Goal: Transaction & Acquisition: Purchase product/service

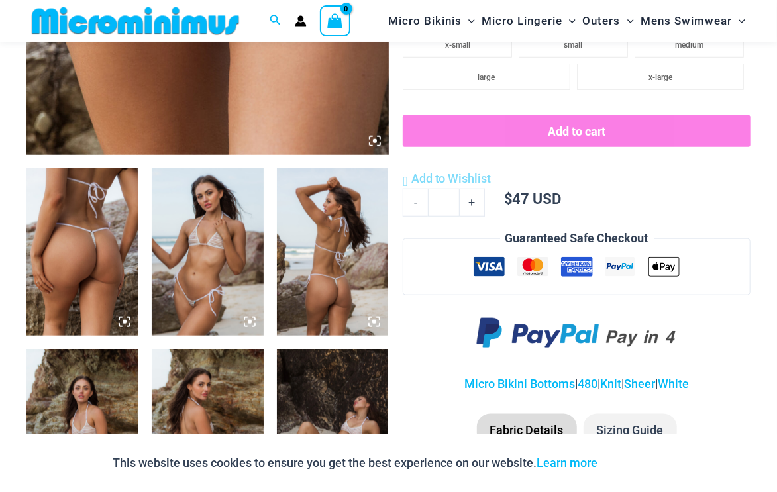
scroll to position [629, 0]
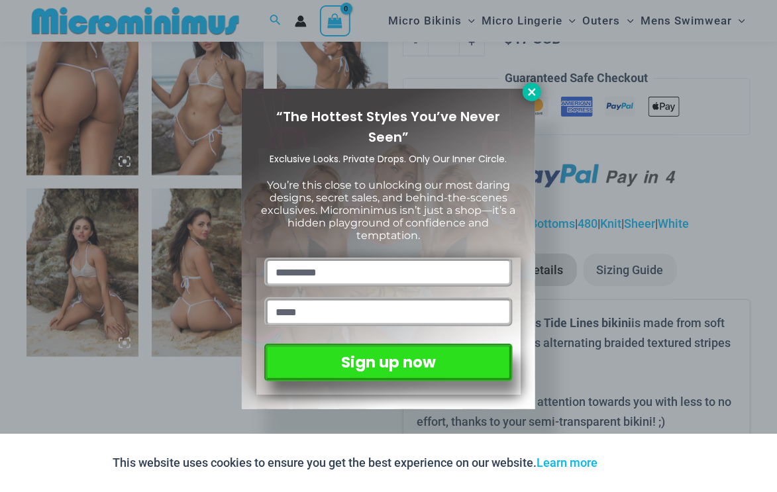
click at [535, 90] on icon at bounding box center [531, 91] width 7 height 7
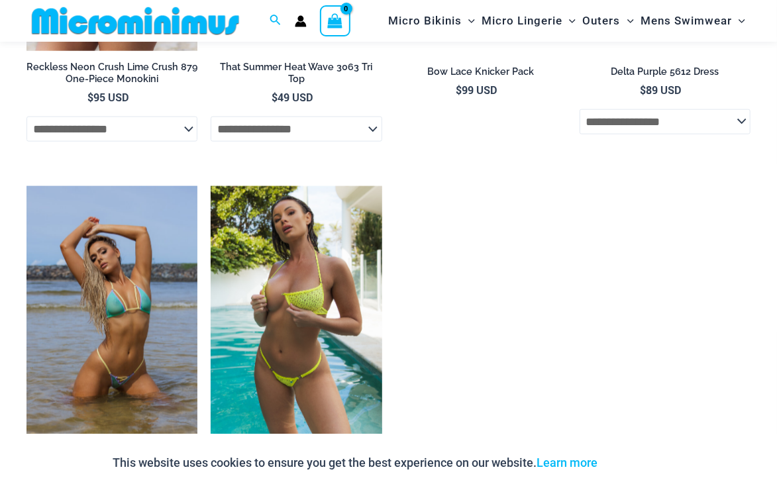
scroll to position [3112, 0]
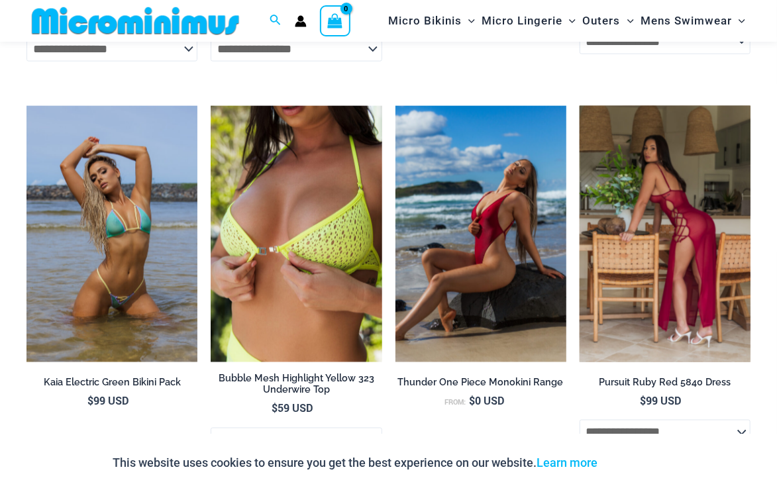
click at [661, 211] on img at bounding box center [664, 234] width 171 height 256
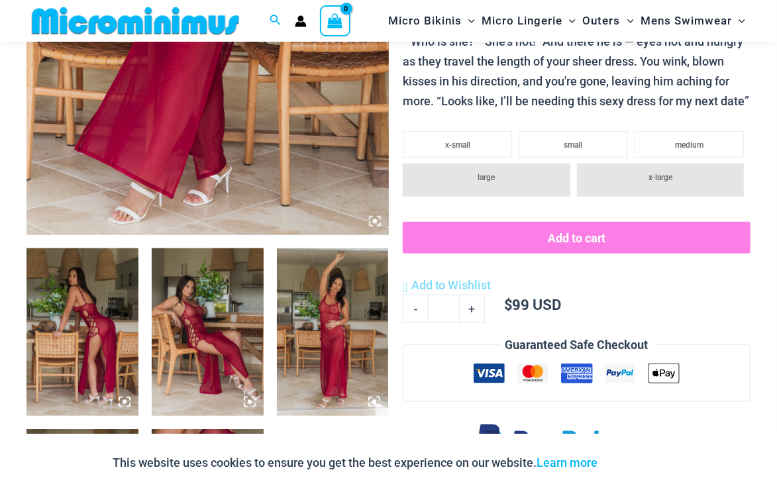
scroll to position [469, 0]
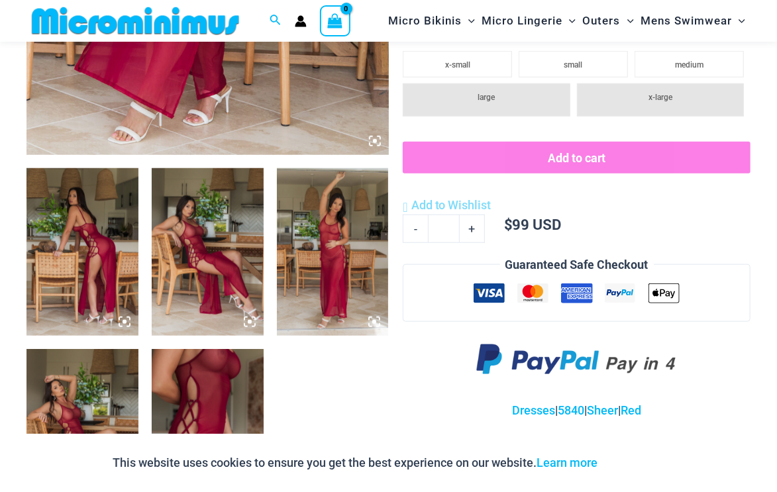
click at [232, 395] on img at bounding box center [208, 433] width 112 height 168
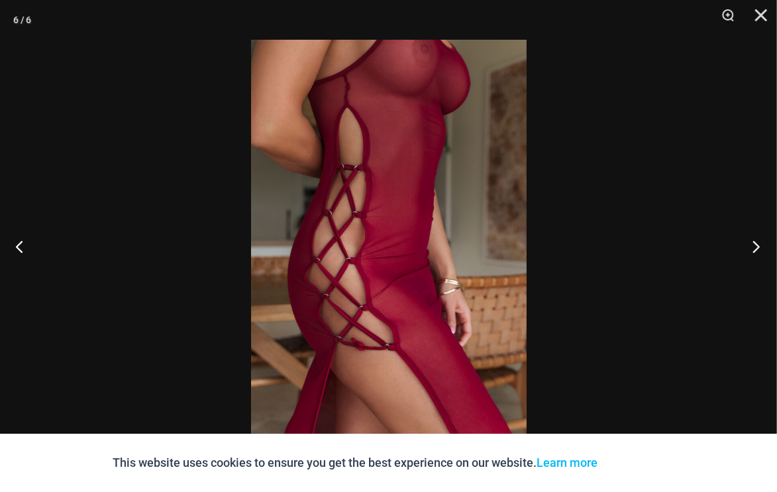
click at [758, 236] on button "Next" at bounding box center [752, 246] width 50 height 66
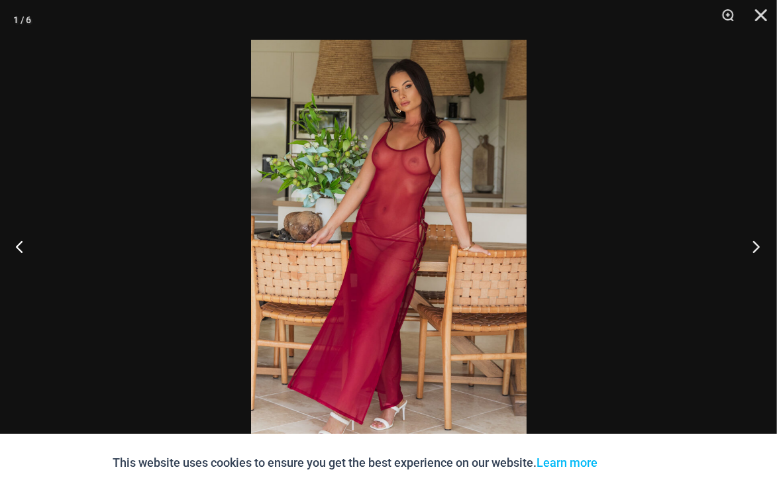
click at [757, 240] on button "Next" at bounding box center [752, 246] width 50 height 66
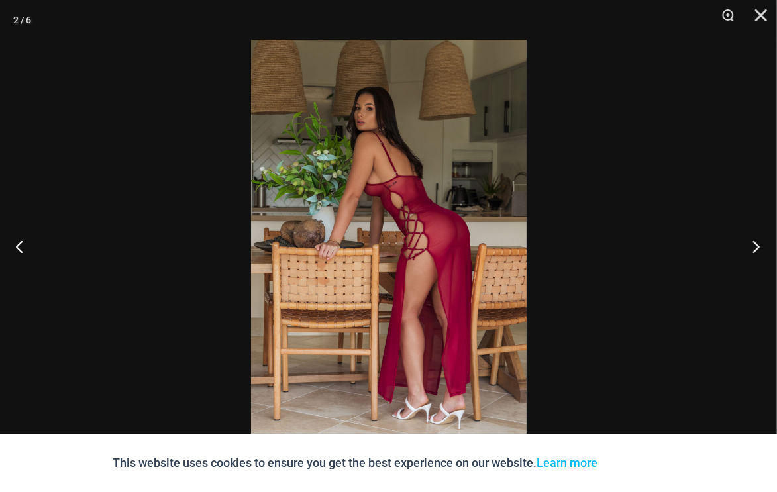
click at [757, 240] on button "Next" at bounding box center [752, 246] width 50 height 66
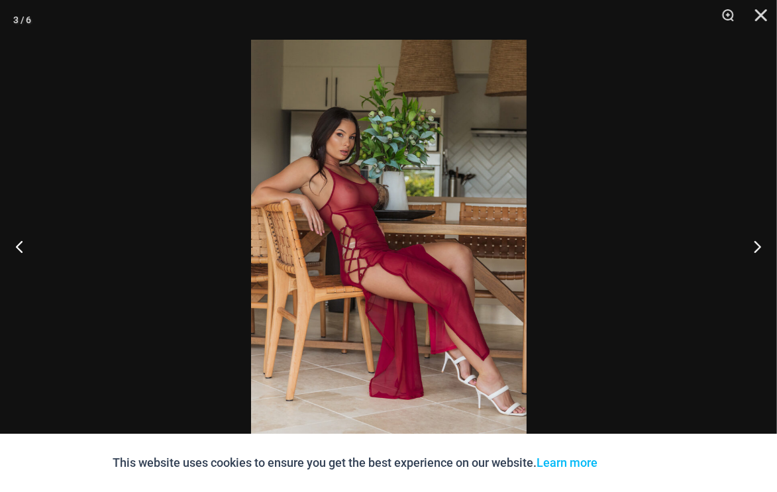
click at [403, 228] on img at bounding box center [388, 246] width 275 height 412
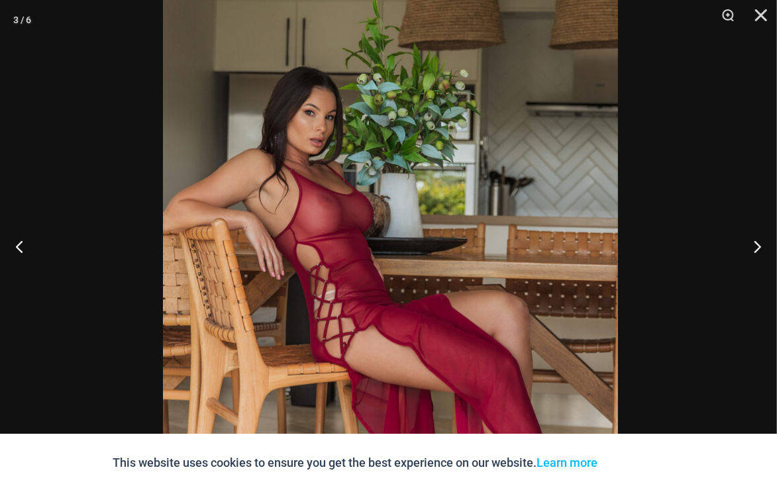
click at [354, 209] on img at bounding box center [390, 297] width 455 height 682
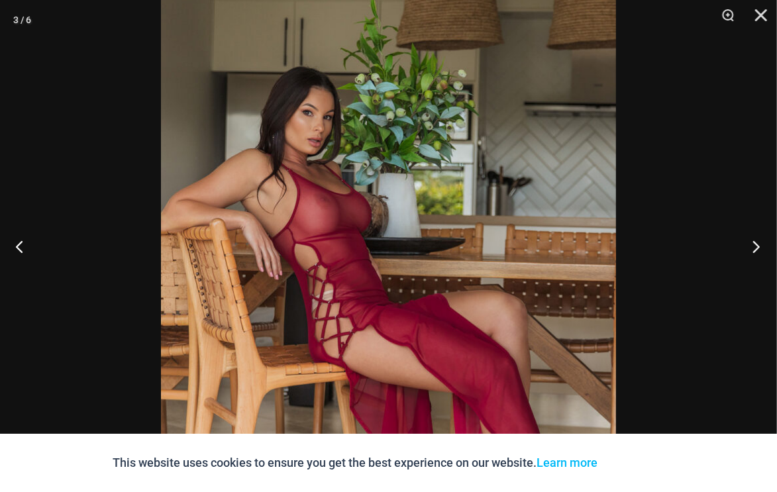
click at [761, 240] on button "Next" at bounding box center [752, 246] width 50 height 66
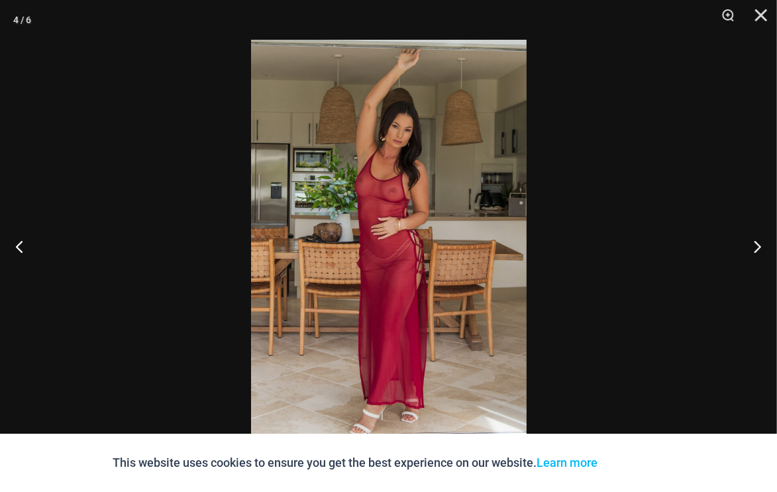
click at [388, 199] on img at bounding box center [388, 246] width 275 height 412
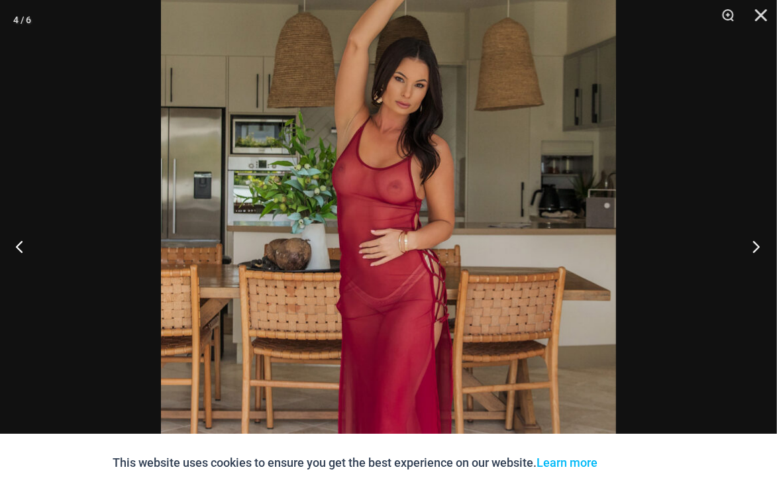
click at [759, 253] on button "Next" at bounding box center [752, 246] width 50 height 66
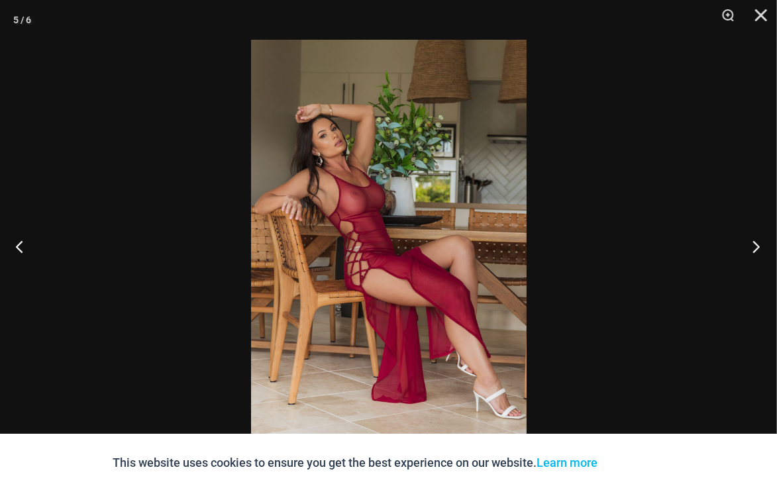
click at [757, 251] on button "Next" at bounding box center [752, 246] width 50 height 66
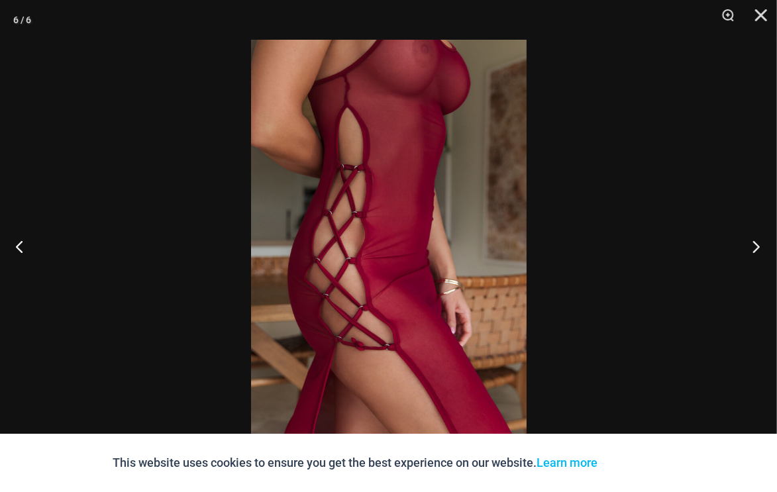
click at [757, 251] on button "Next" at bounding box center [752, 246] width 50 height 66
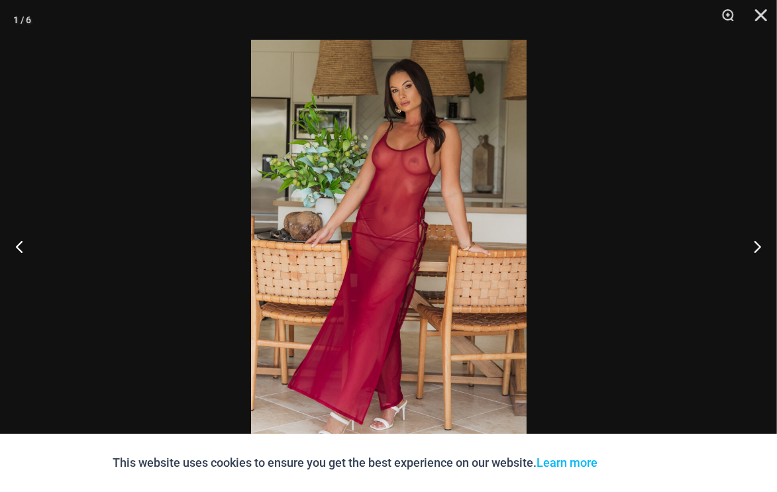
click at [382, 187] on img at bounding box center [388, 246] width 275 height 412
